Goal: Obtain resource: Download file/media

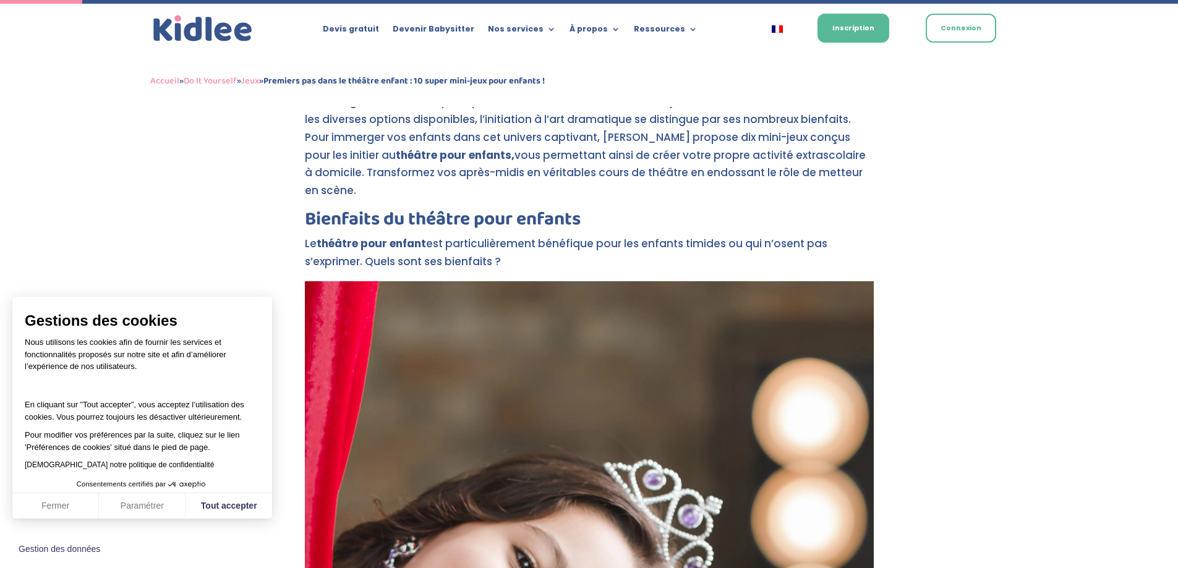
scroll to position [557, 0]
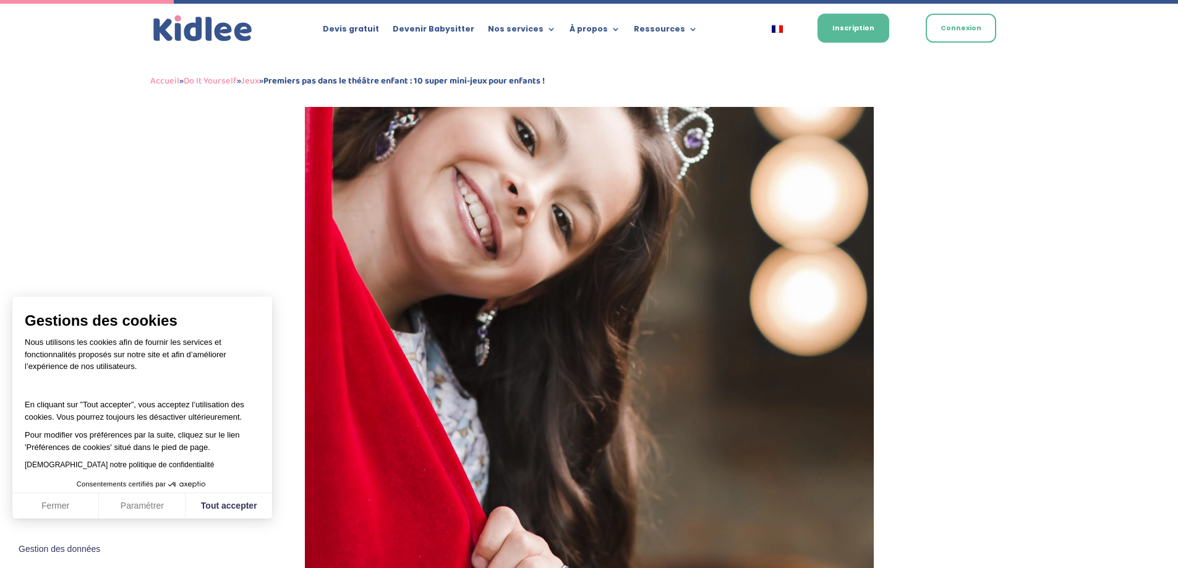
scroll to position [804, 0]
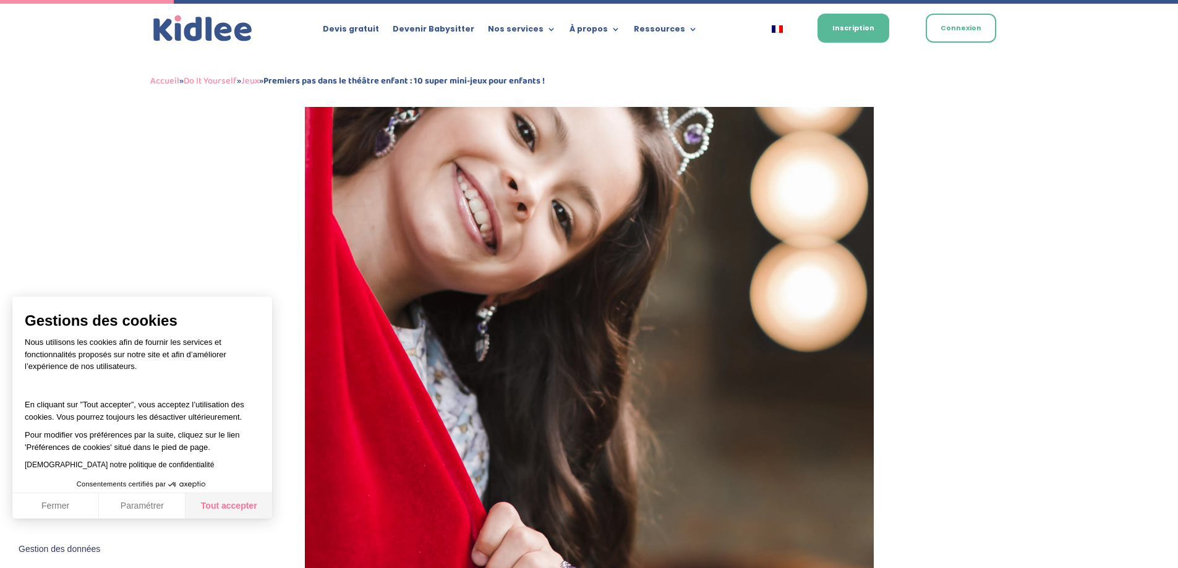
click at [226, 504] on button "Tout accepter" at bounding box center [229, 507] width 87 height 26
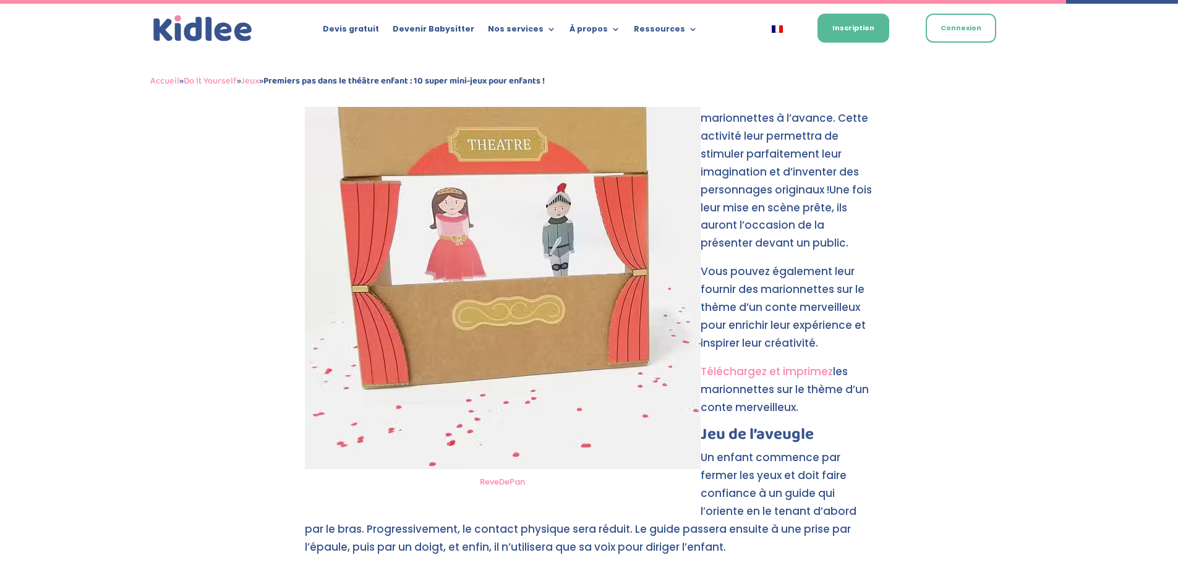
scroll to position [4887, 0]
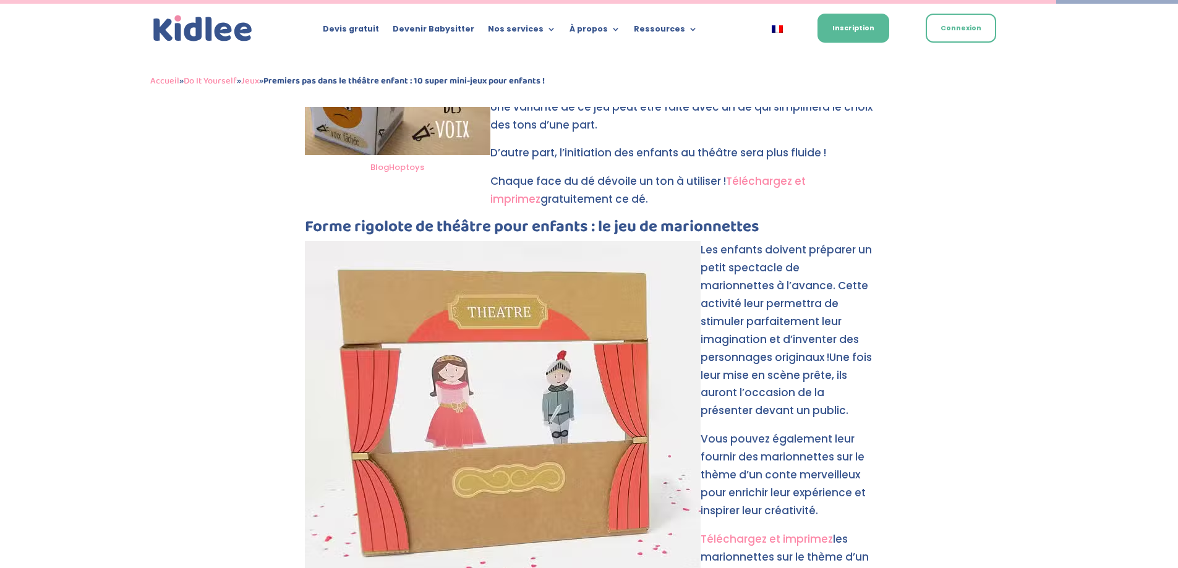
click at [541, 345] on img at bounding box center [503, 439] width 396 height 396
drag, startPoint x: 817, startPoint y: 261, endPoint x: 781, endPoint y: 259, distance: 35.9
click at [796, 261] on p "Les enfants doivent préparer un petit spectacle de marionnettes à l’avance. Cet…" at bounding box center [589, 335] width 569 height 189
drag, startPoint x: 745, startPoint y: 183, endPoint x: 739, endPoint y: 194, distance: 12.4
click at [739, 241] on p "Les enfants doivent préparer un petit spectacle de marionnettes à l’avance. Cet…" at bounding box center [589, 335] width 569 height 189
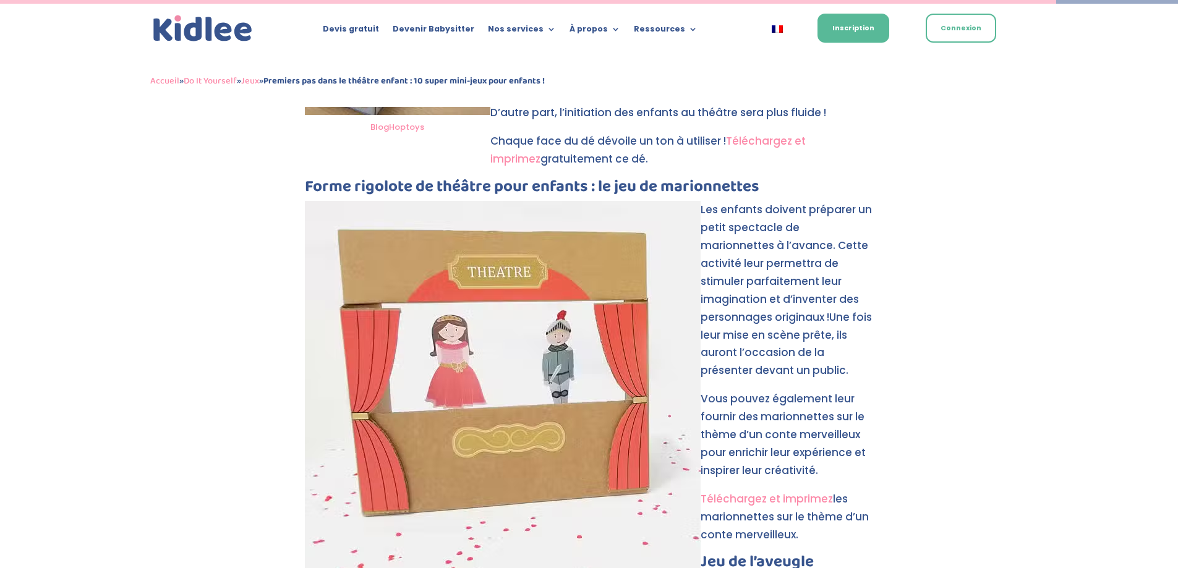
scroll to position [4949, 0]
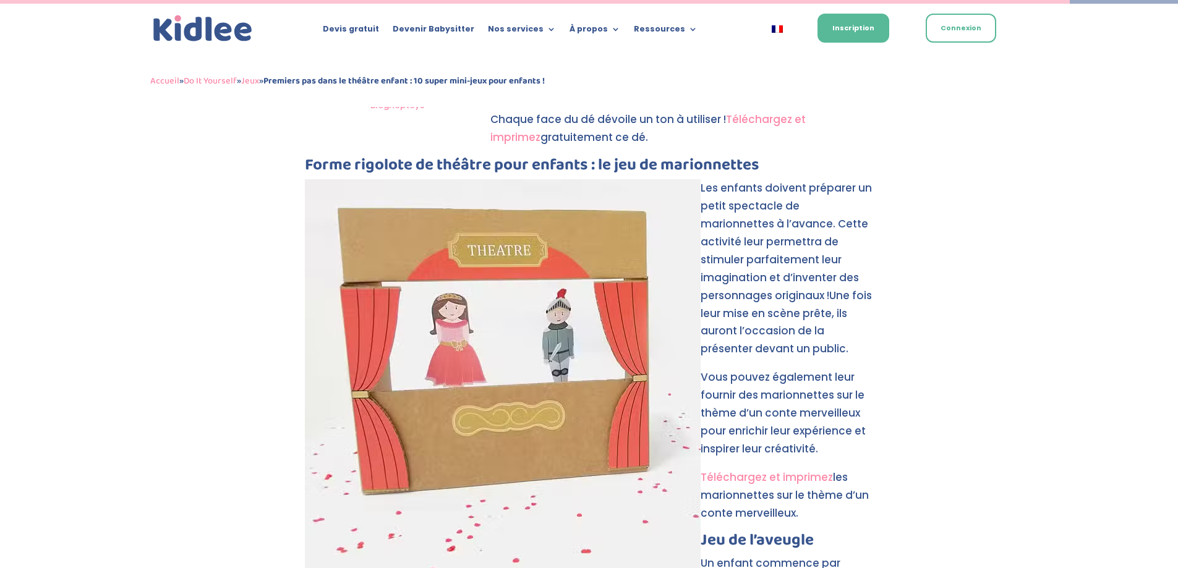
click at [771, 470] on link "Téléchargez et imprimez" at bounding box center [767, 477] width 132 height 15
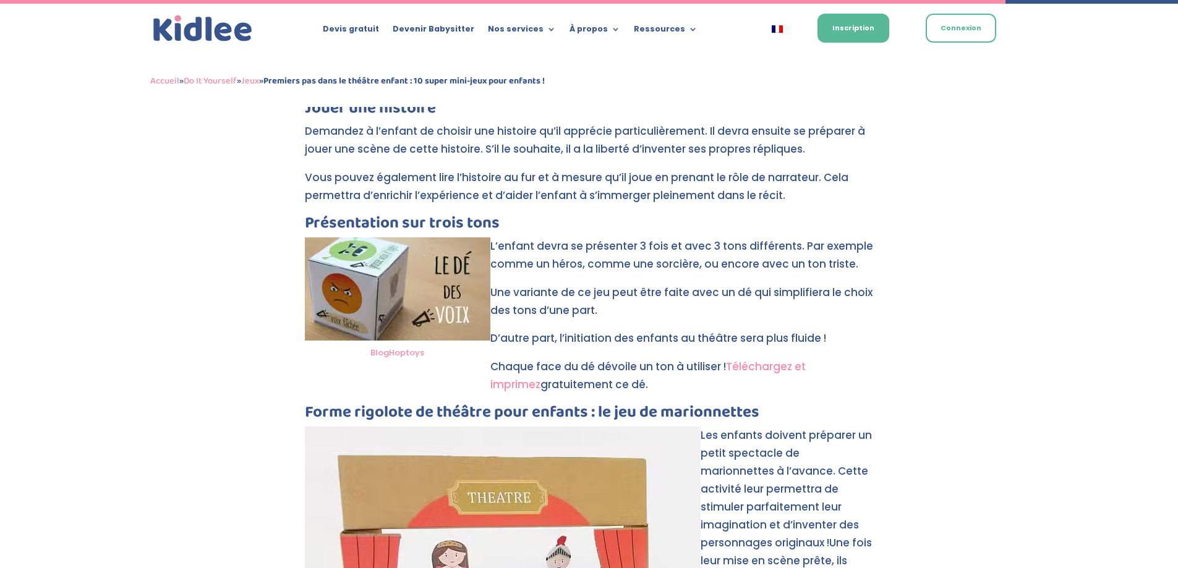
scroll to position [4516, 0]
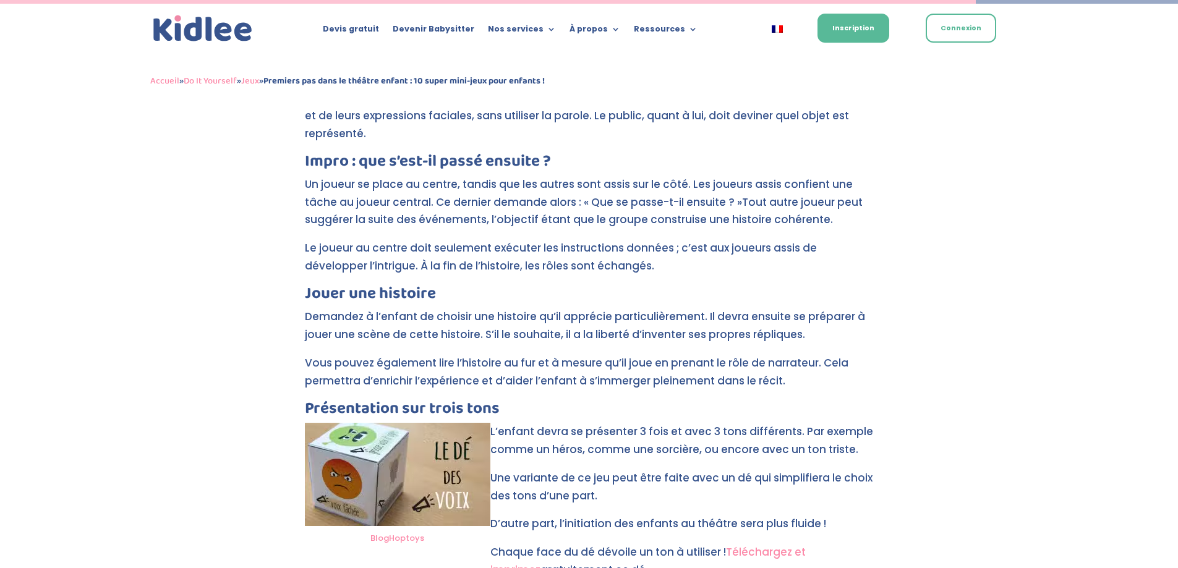
click at [410, 423] on img at bounding box center [398, 474] width 186 height 103
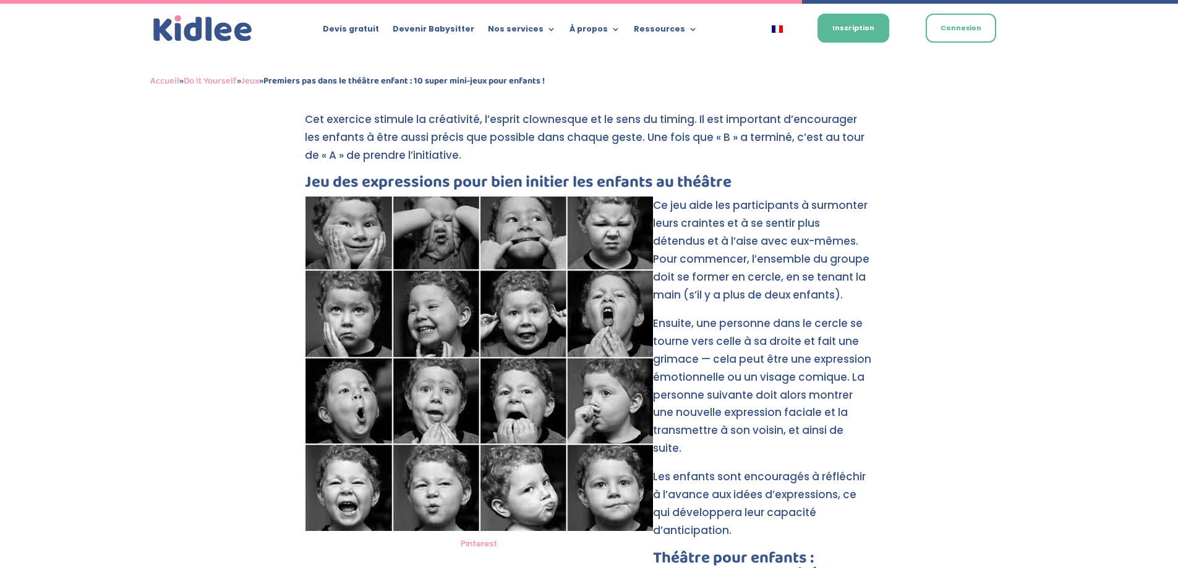
scroll to position [3712, 0]
